Goal: Task Accomplishment & Management: Manage account settings

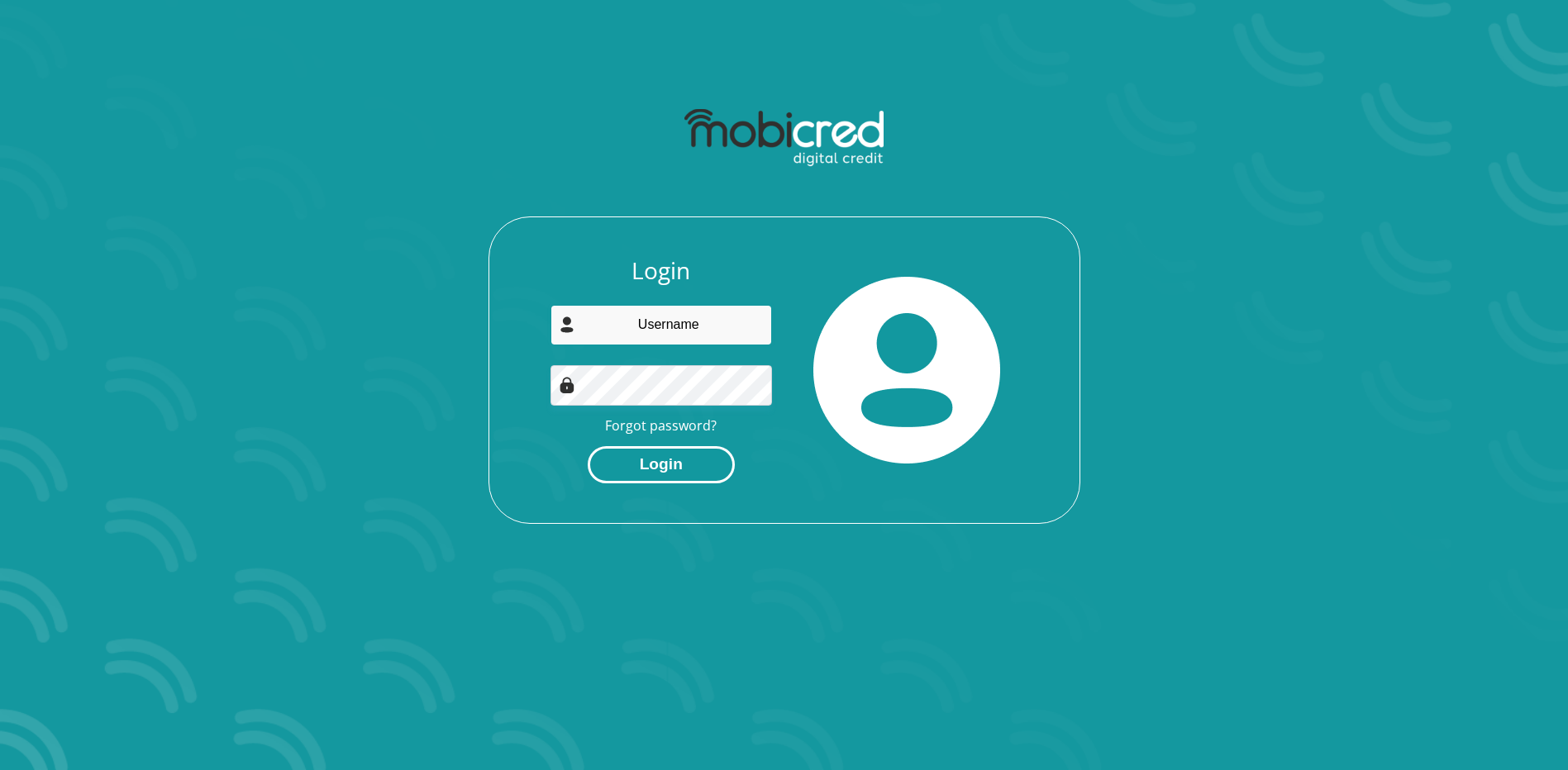
type input "[EMAIL_ADDRESS][PERSON_NAME][DOMAIN_NAME]"
click at [662, 468] on button "Login" at bounding box center [661, 465] width 147 height 37
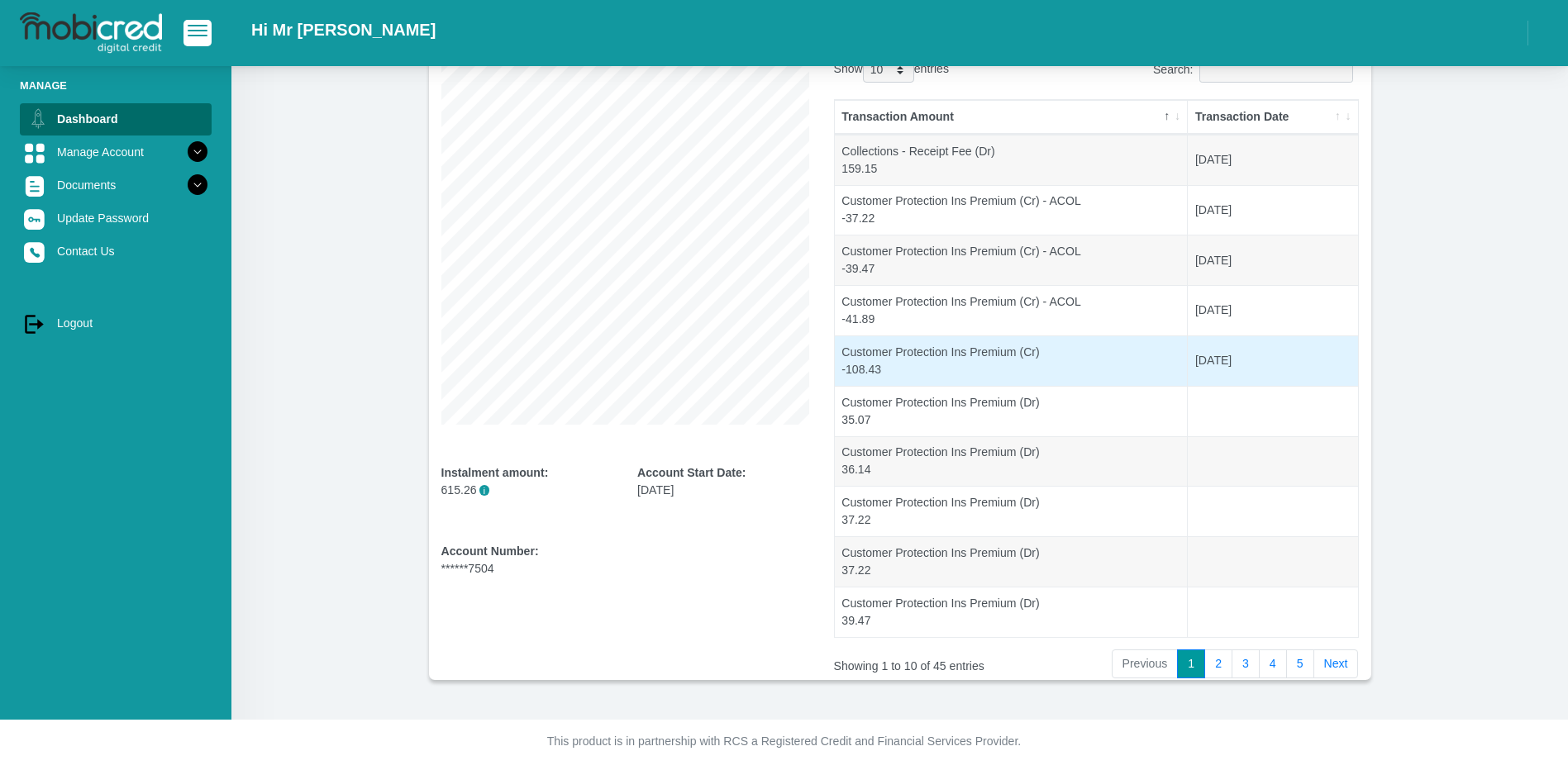
scroll to position [162, 0]
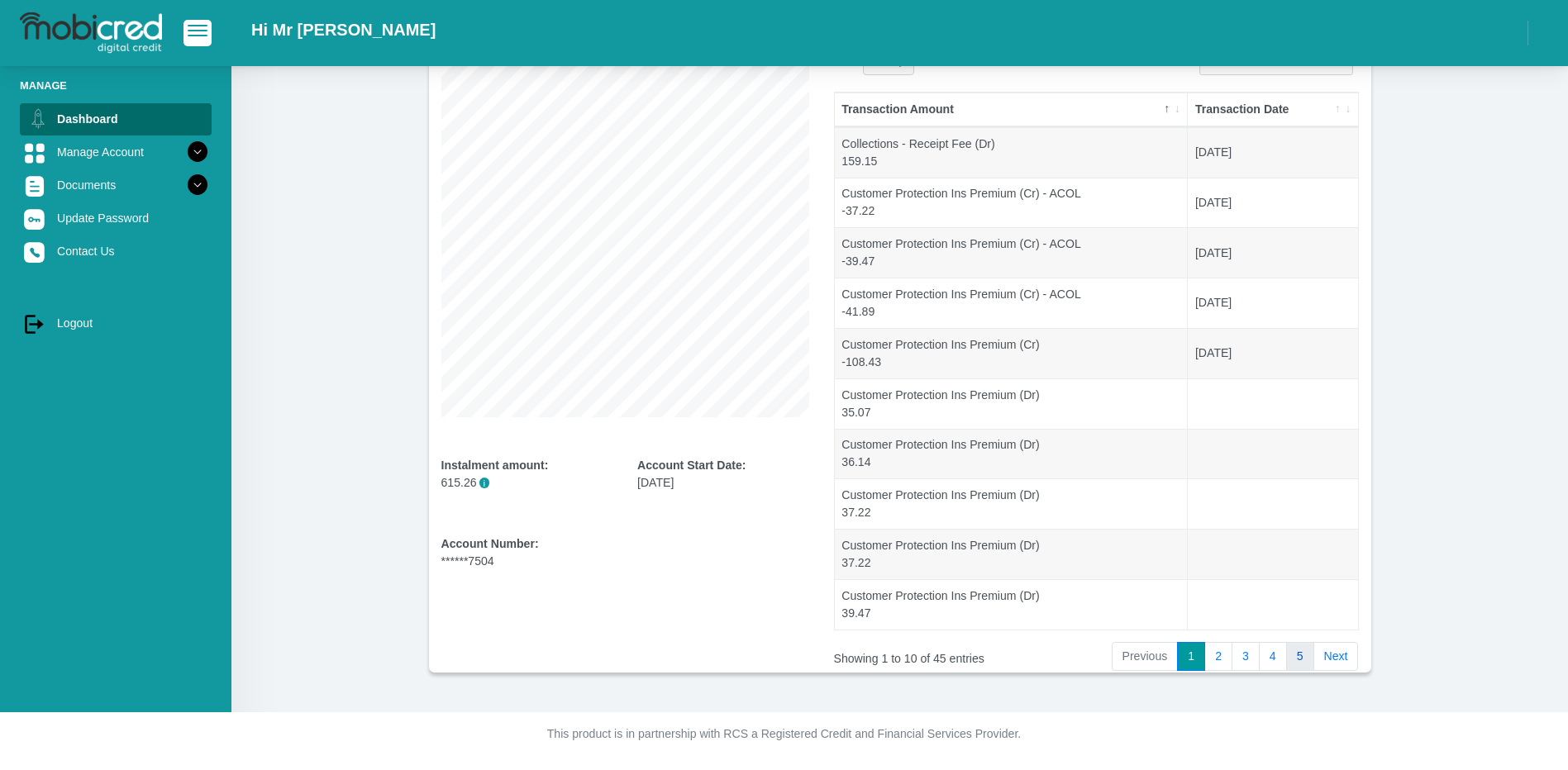
click at [1298, 659] on link "5" at bounding box center [1300, 657] width 28 height 29
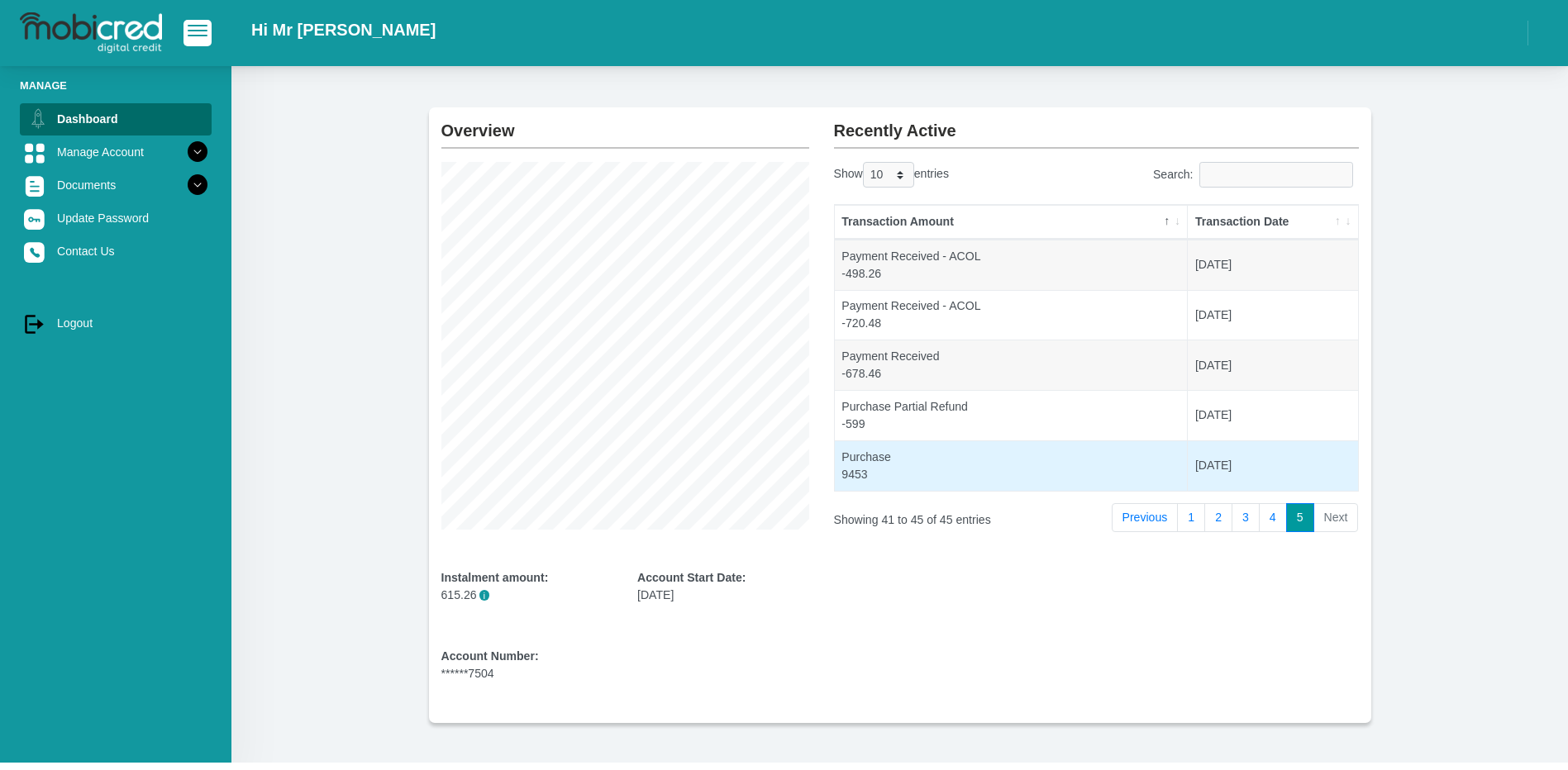
scroll to position [0, 0]
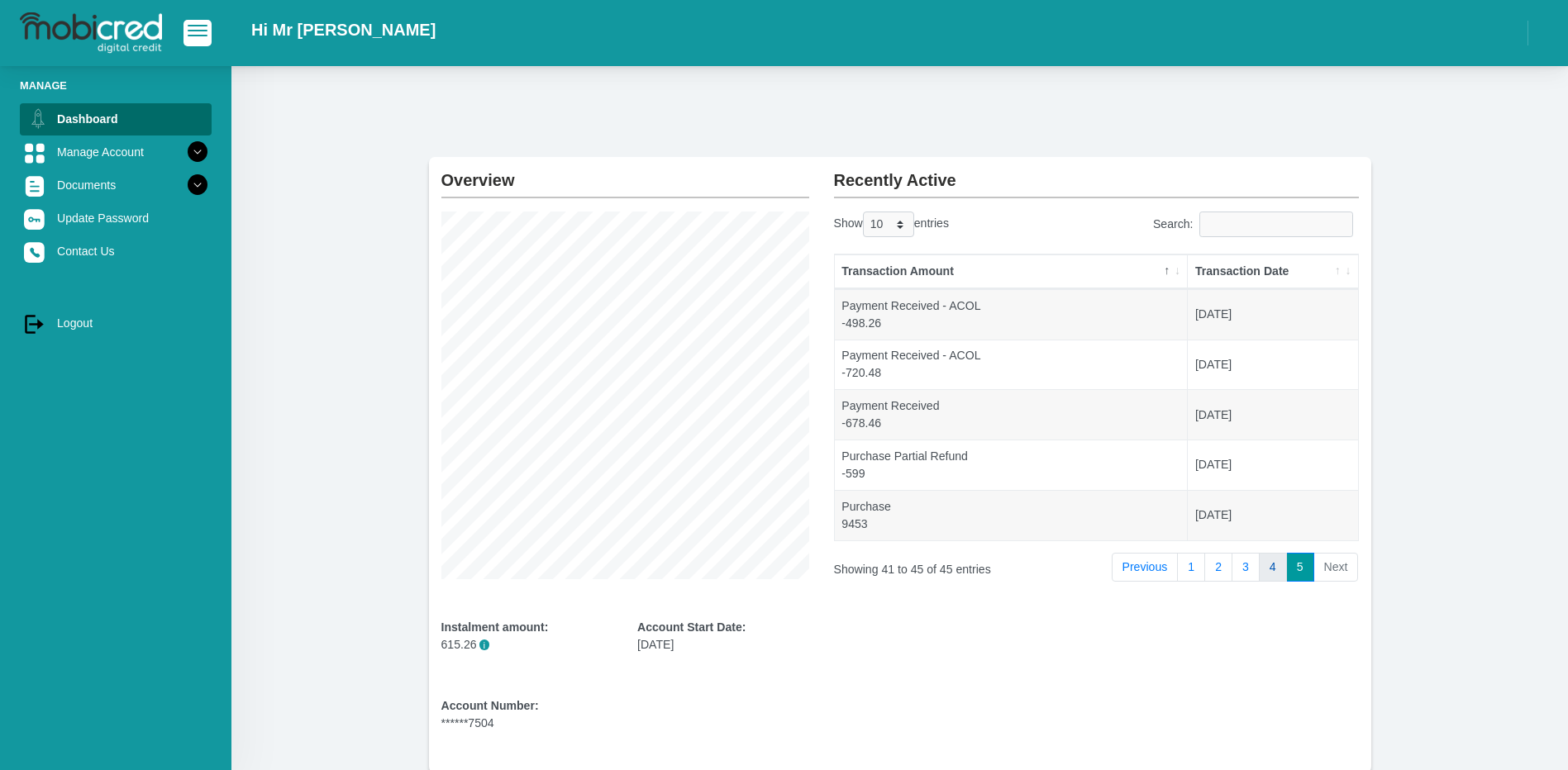
click at [1271, 570] on link "4" at bounding box center [1273, 568] width 28 height 29
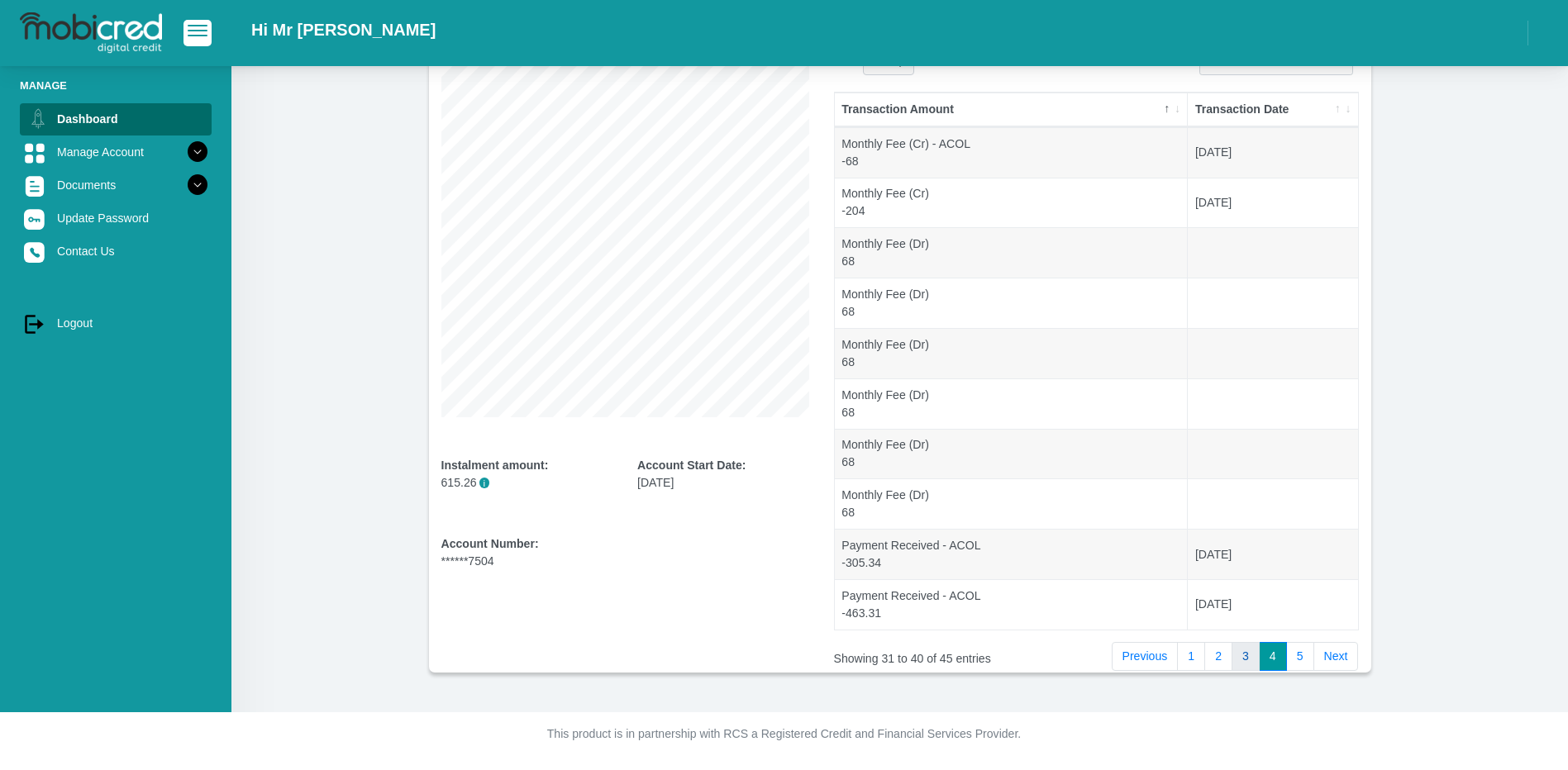
click at [1245, 655] on link "3" at bounding box center [1245, 657] width 28 height 29
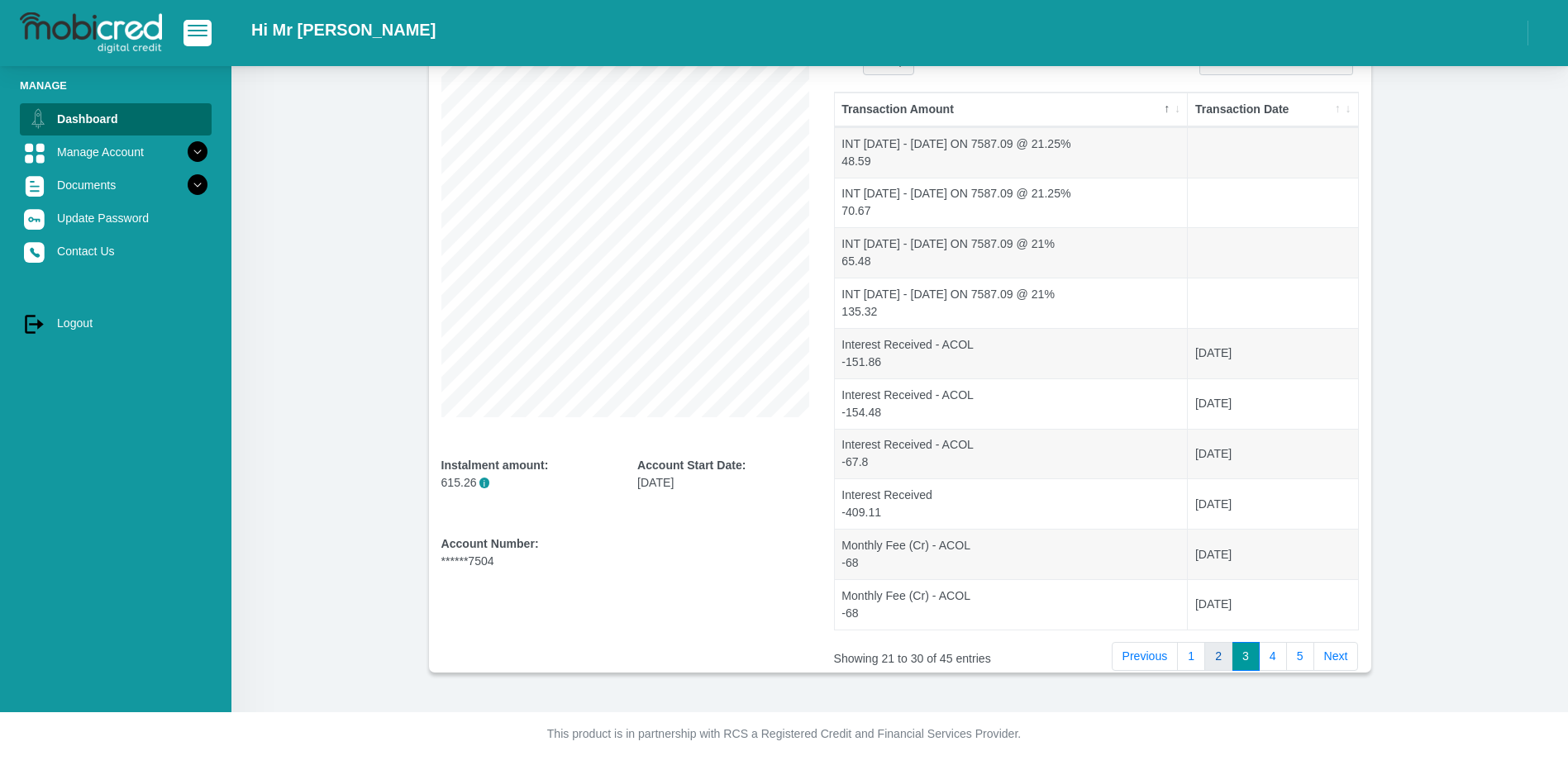
click at [1221, 659] on link "2" at bounding box center [1218, 657] width 28 height 29
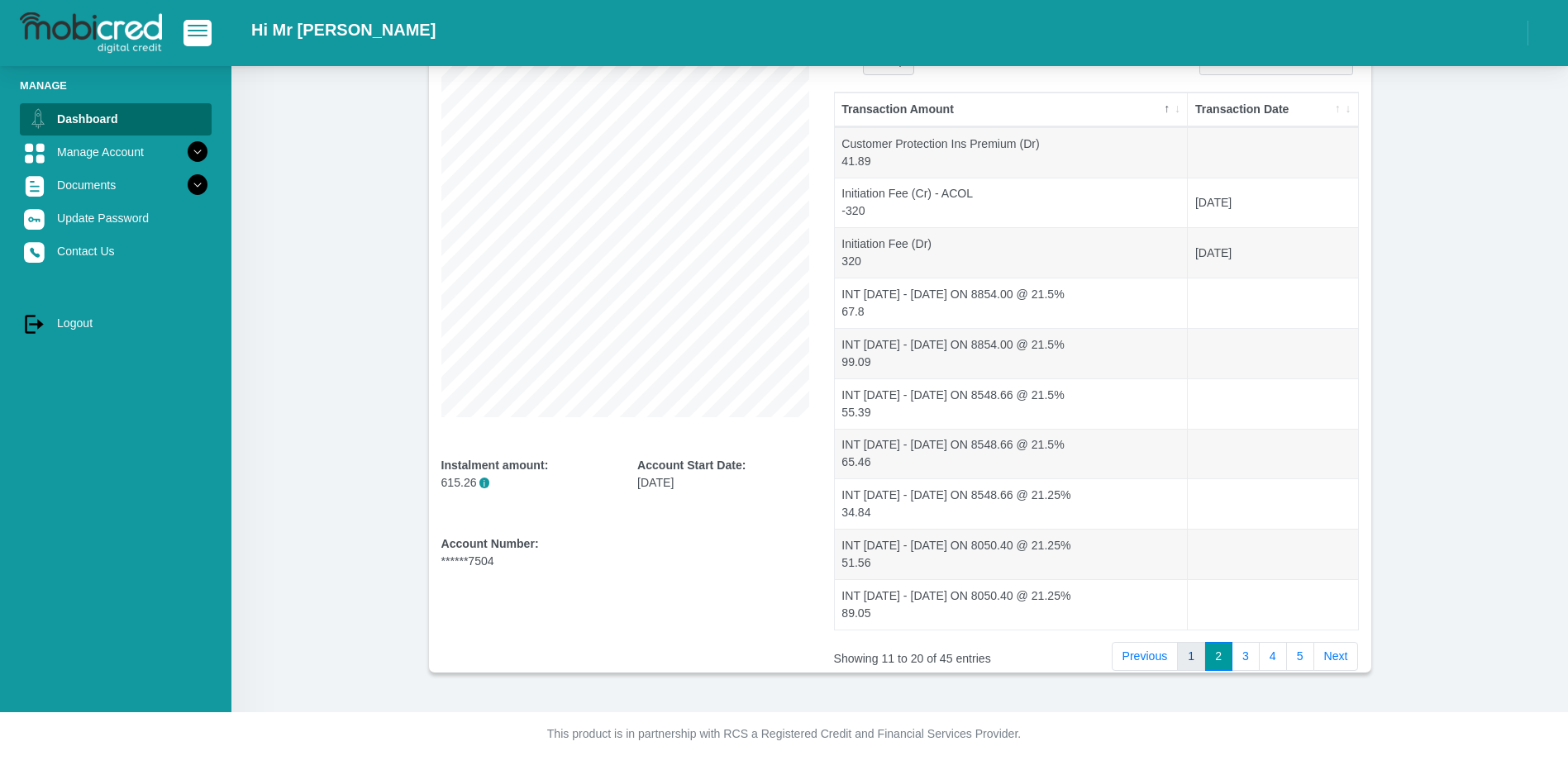
click at [1196, 658] on link "1" at bounding box center [1191, 657] width 28 height 29
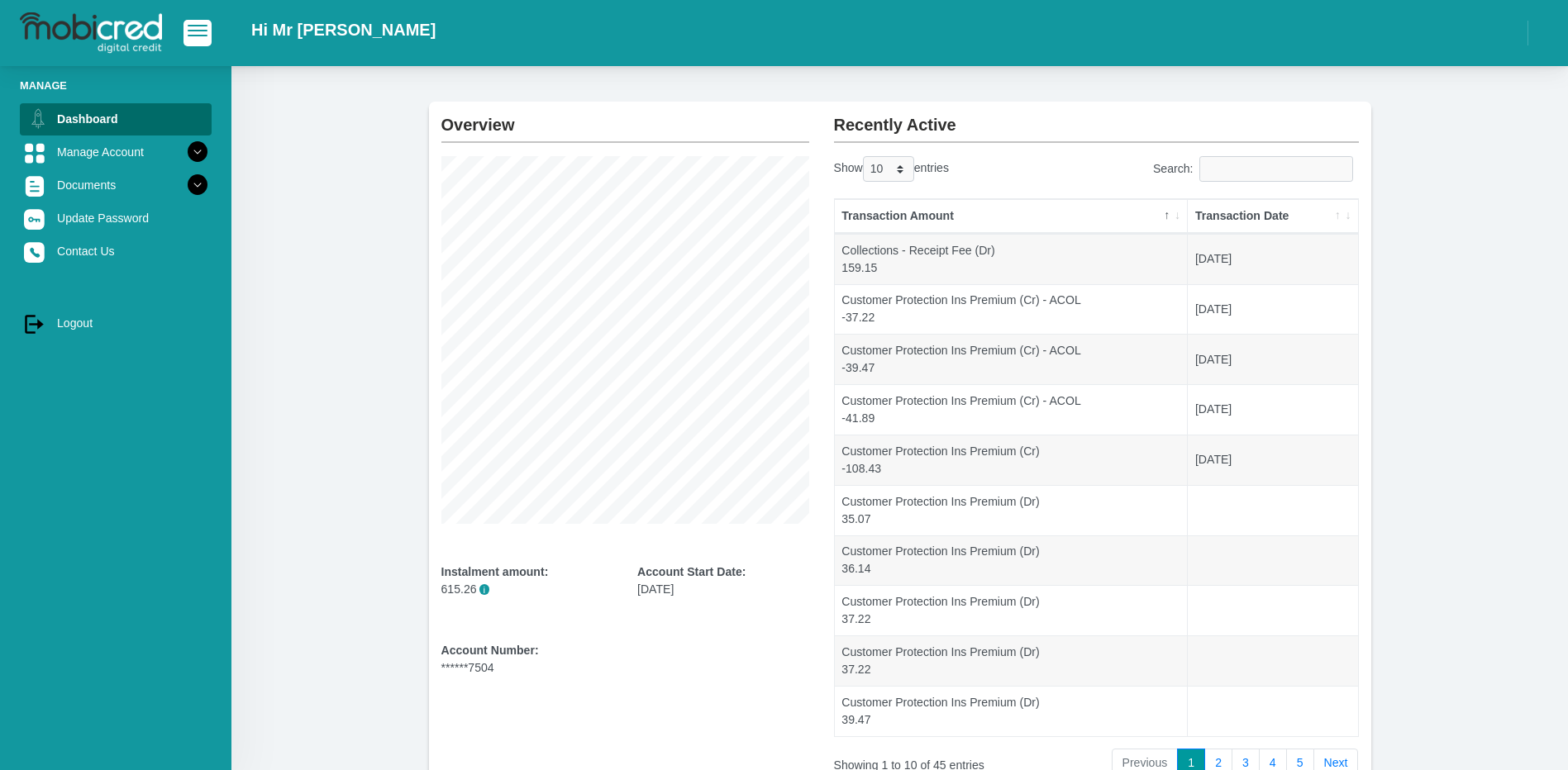
scroll to position [0, 0]
